Goal: Transaction & Acquisition: Download file/media

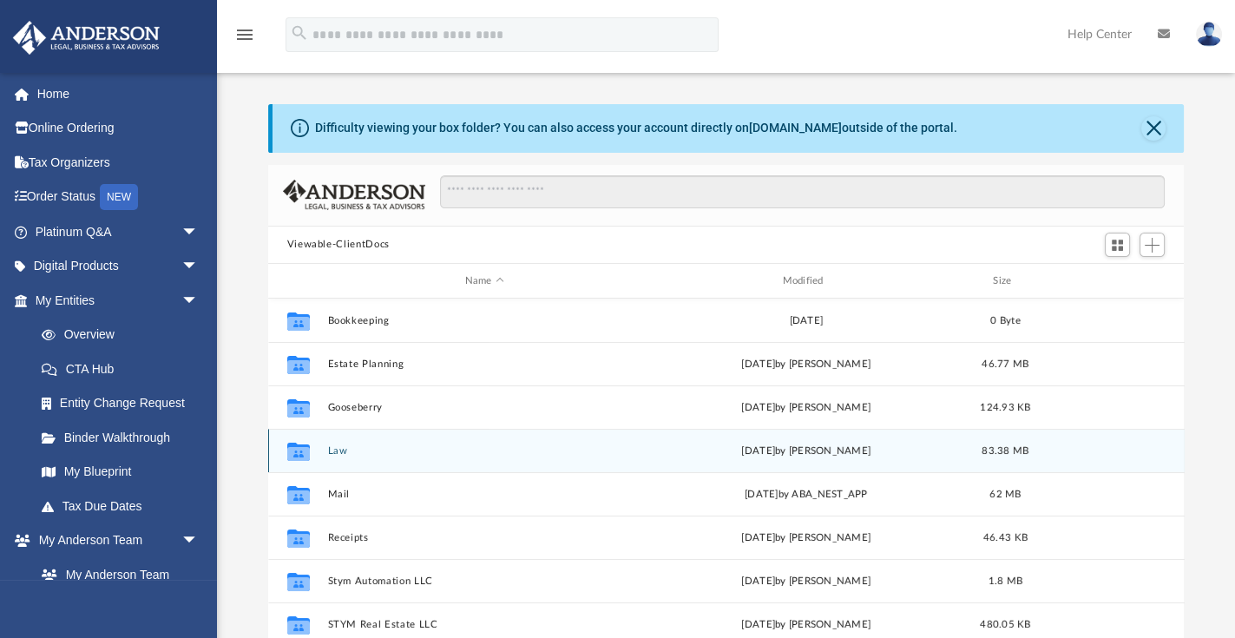
click at [308, 453] on icon "grid" at bounding box center [297, 454] width 23 height 14
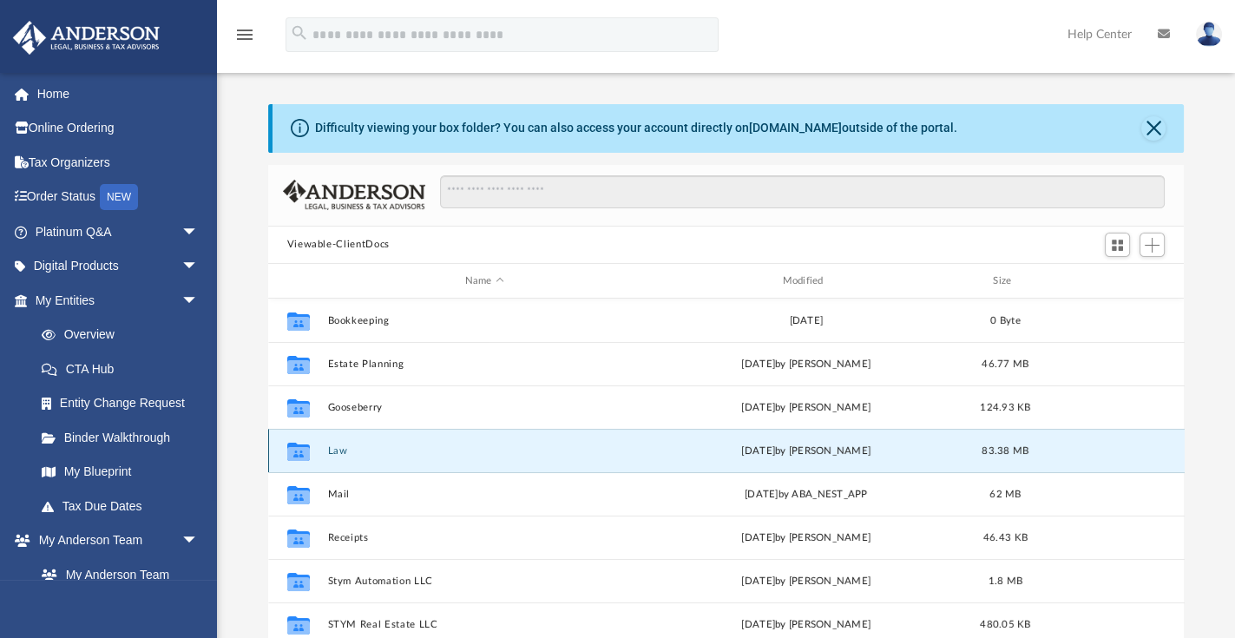
click at [333, 449] on button "Law" at bounding box center [484, 450] width 314 height 11
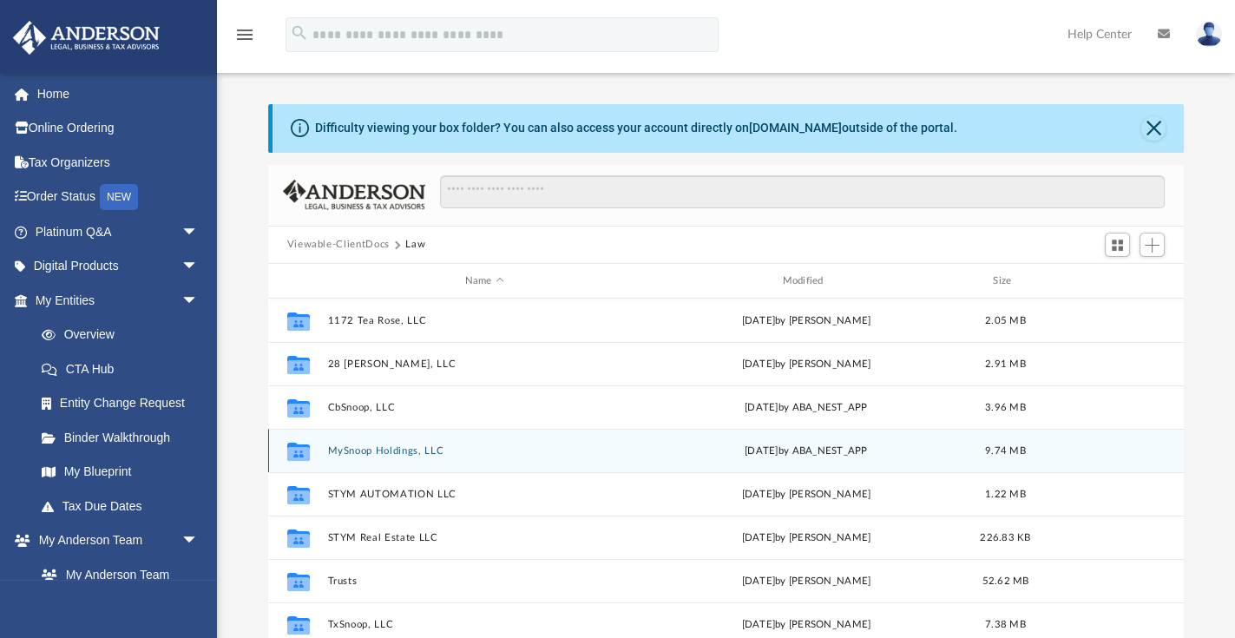
click at [349, 448] on button "MySnoop Holdings, LLC" at bounding box center [484, 450] width 314 height 11
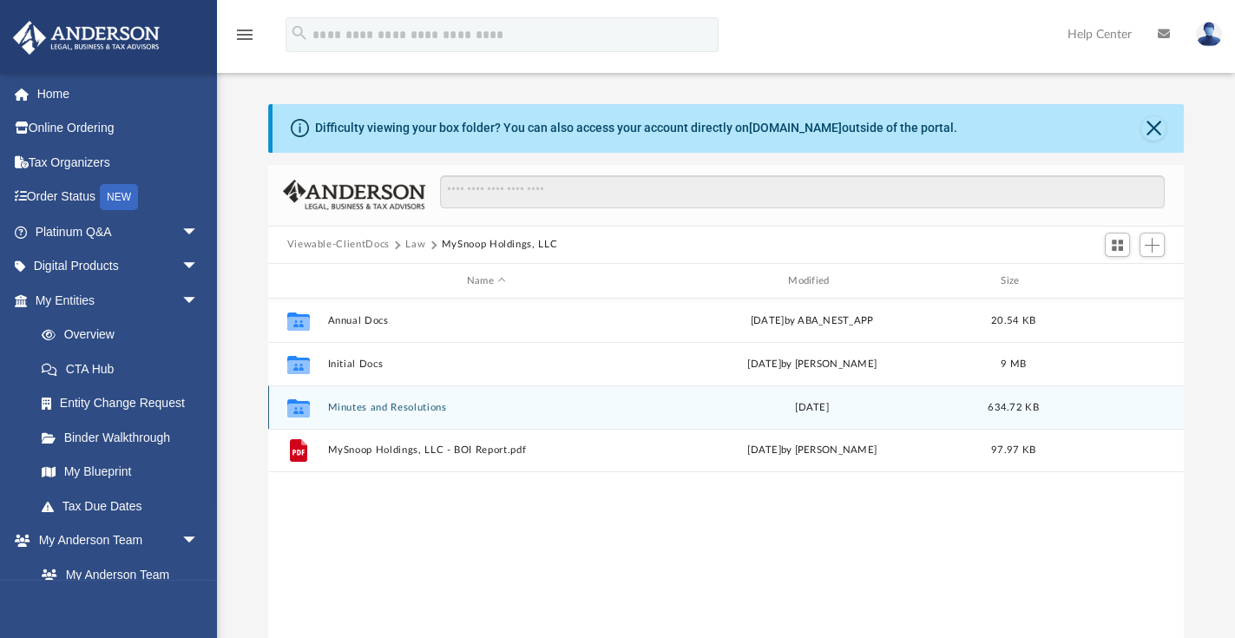
click at [382, 408] on button "Minutes and Resolutions" at bounding box center [486, 407] width 318 height 11
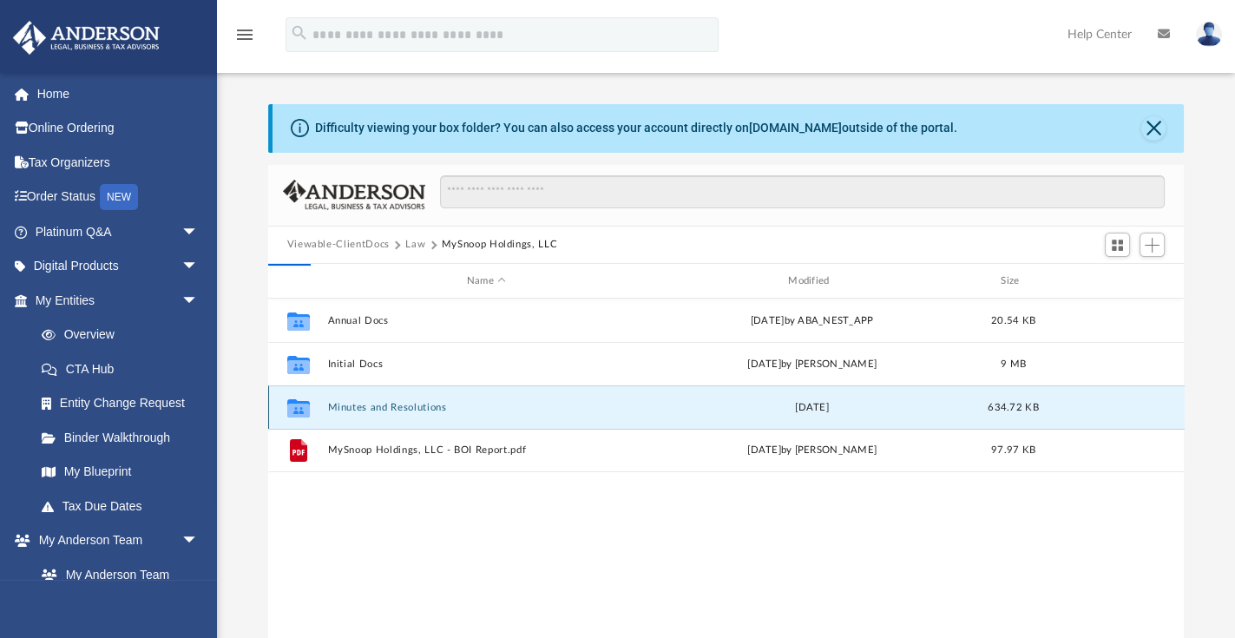
click at [382, 408] on button "Minutes and Resolutions" at bounding box center [486, 407] width 318 height 11
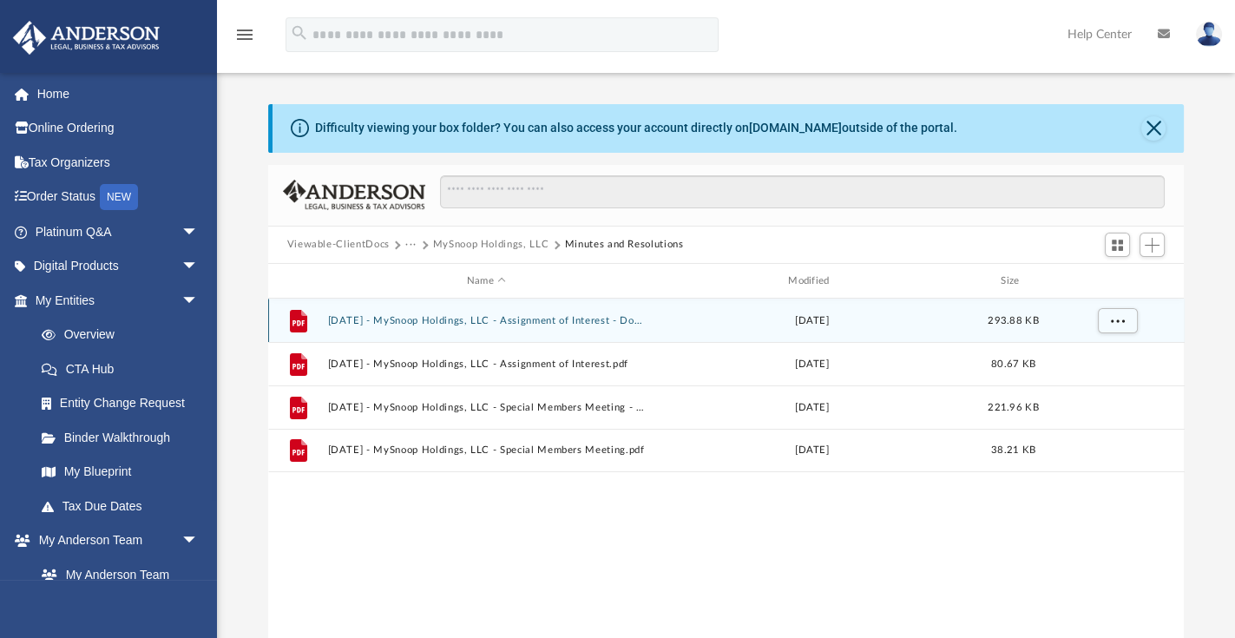
click at [601, 315] on button "[DATE] - MySnoop Holdings, LLC - Assignment of Interest - DocuSigned.pdf" at bounding box center [486, 320] width 318 height 11
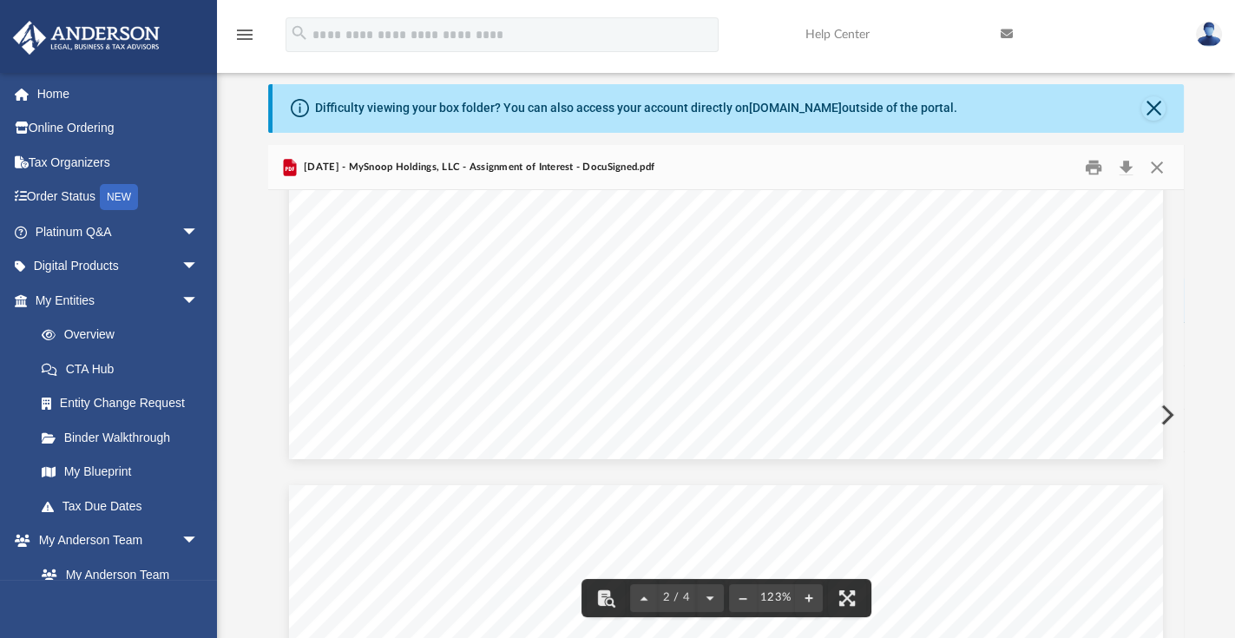
scroll to position [1982, 0]
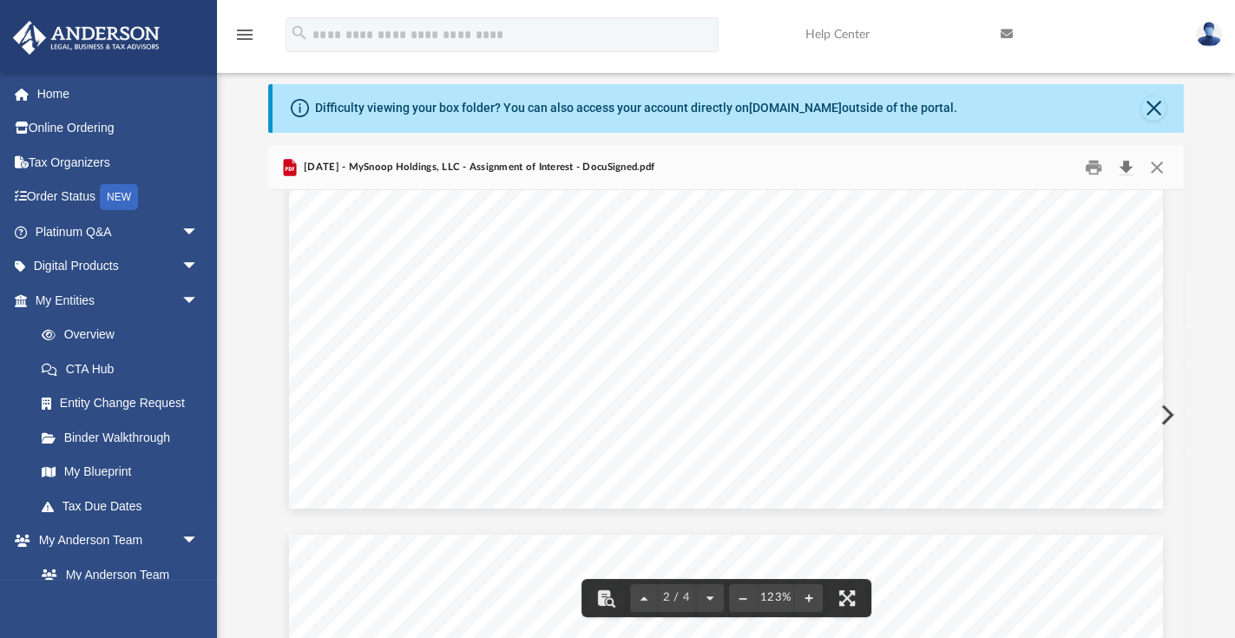
click at [1126, 171] on button "Download" at bounding box center [1125, 167] width 31 height 27
click at [1160, 166] on button "Close" at bounding box center [1156, 167] width 31 height 27
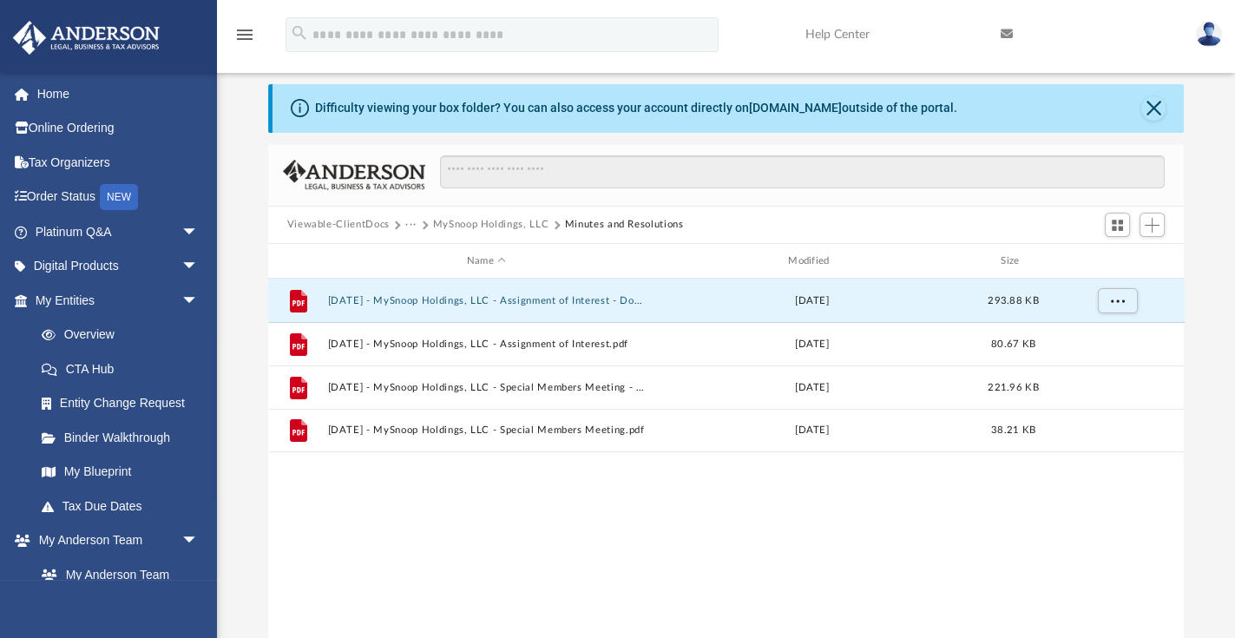
drag, startPoint x: 726, startPoint y: 513, endPoint x: 715, endPoint y: 513, distance: 11.3
click at [726, 513] on div "File [DATE] - MySnoop Holdings, LLC - Assignment of Interest - DocuSigned.pdf […" at bounding box center [726, 457] width 916 height 359
drag, startPoint x: 1160, startPoint y: 107, endPoint x: 1147, endPoint y: 111, distance: 13.7
click at [1160, 107] on button "Close" at bounding box center [1153, 108] width 24 height 24
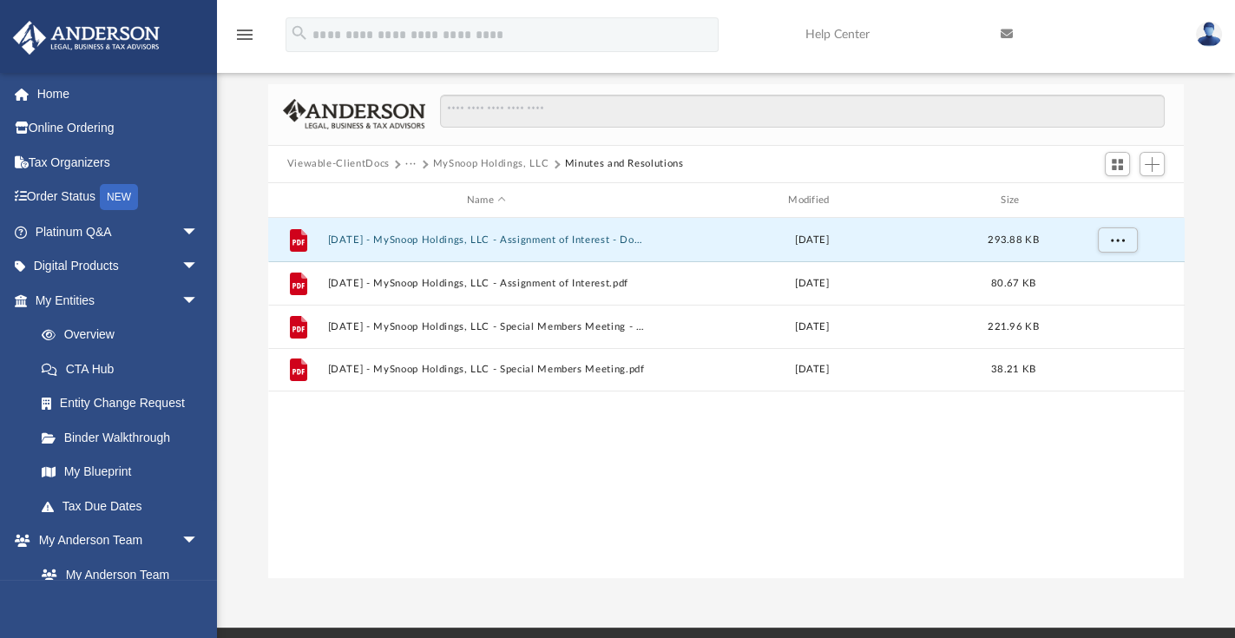
click at [611, 494] on div "File [DATE] - MySnoop Holdings, LLC - Assignment of Interest - DocuSigned.pdf […" at bounding box center [726, 397] width 916 height 359
click at [56, 89] on link "Home" at bounding box center [118, 93] width 213 height 35
